Goal: Task Accomplishment & Management: Use online tool/utility

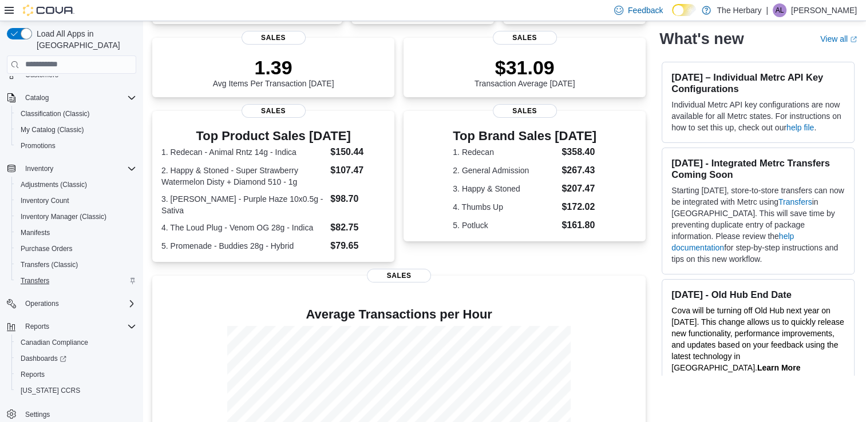
scroll to position [153, 0]
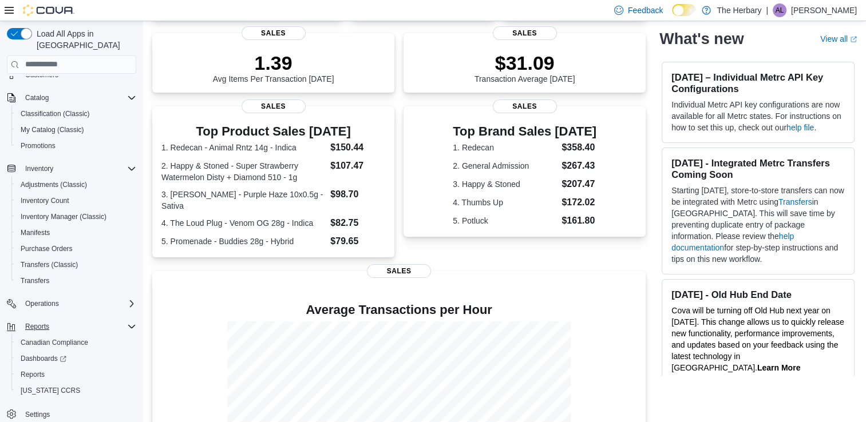
click at [108, 320] on div "Reports" at bounding box center [79, 327] width 116 height 14
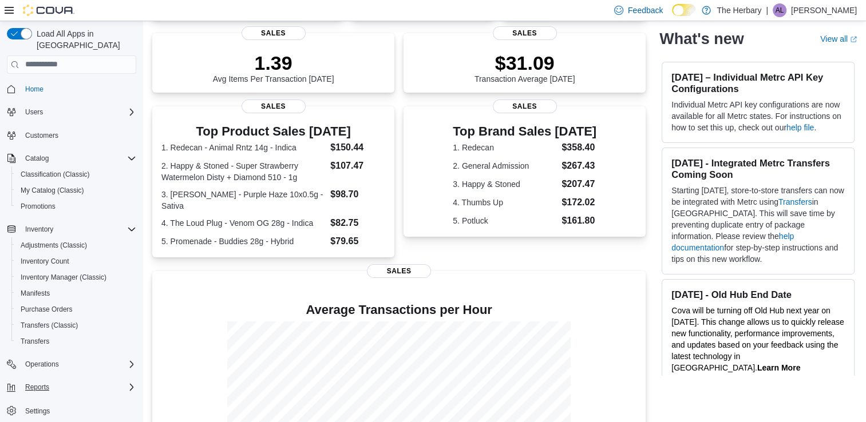
scroll to position [0, 0]
click at [97, 381] on div "Reports" at bounding box center [79, 388] width 116 height 14
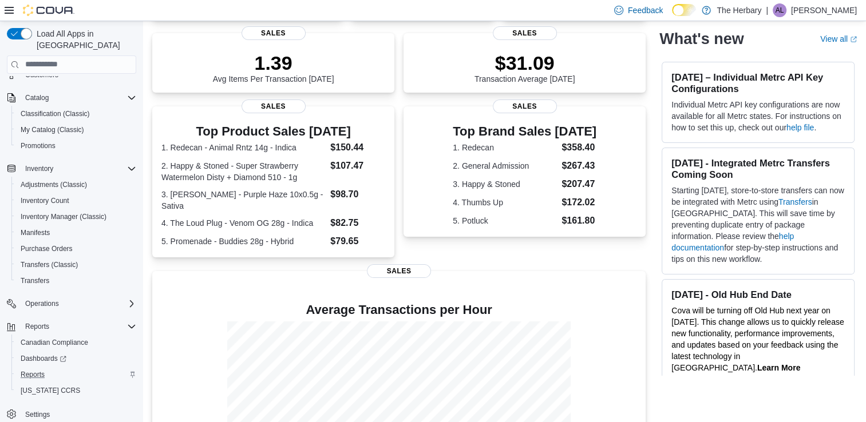
click at [81, 368] on div "Reports" at bounding box center [76, 375] width 120 height 14
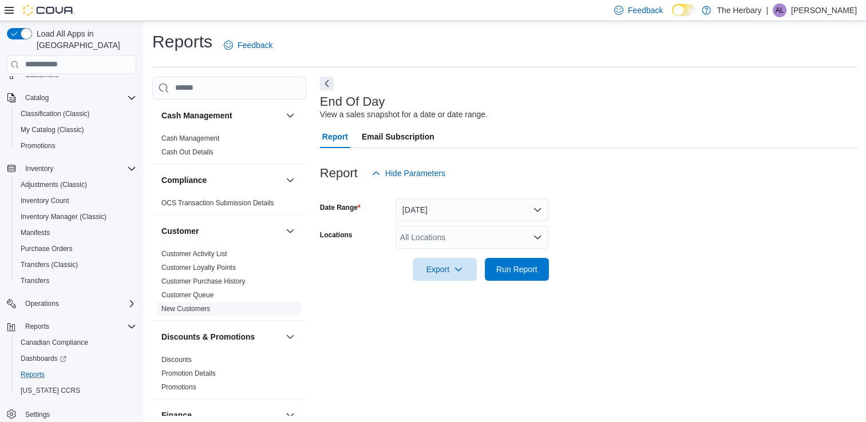
scroll to position [3, 0]
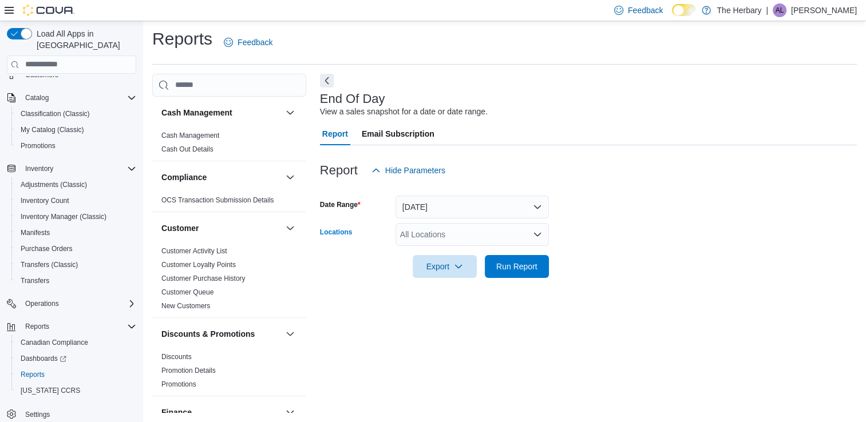
click at [483, 231] on div "All Locations" at bounding box center [472, 234] width 153 height 23
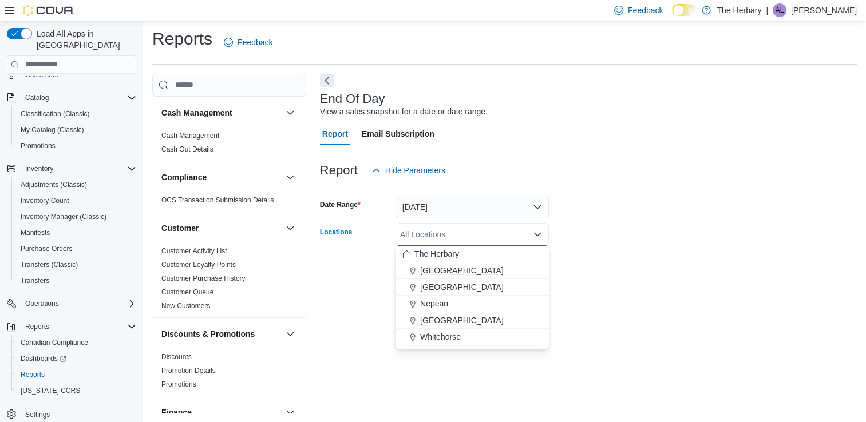
click at [467, 272] on div "Kingston" at bounding box center [472, 270] width 140 height 11
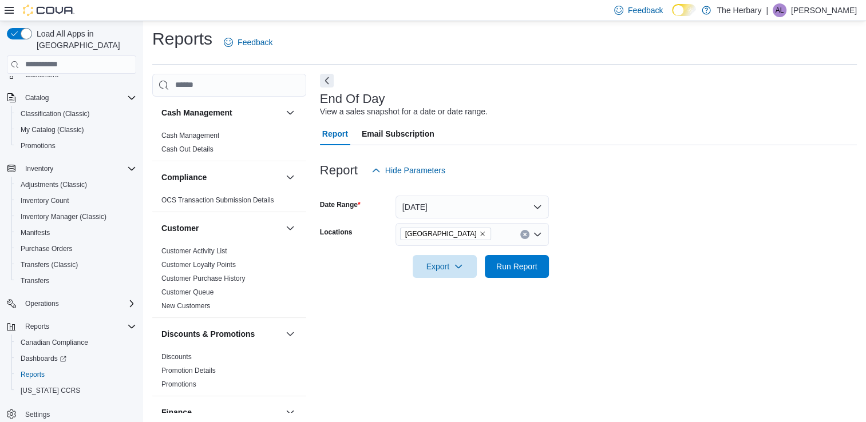
click at [630, 219] on form "Date Range Today Locations Kingston Export Run Report" at bounding box center [588, 230] width 537 height 96
click at [513, 269] on span "Run Report" at bounding box center [516, 265] width 41 height 11
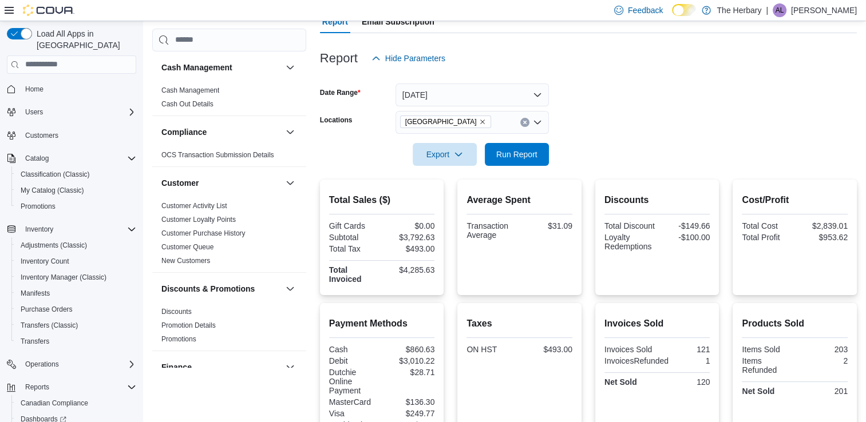
scroll to position [114, 0]
